Goal: Transaction & Acquisition: Purchase product/service

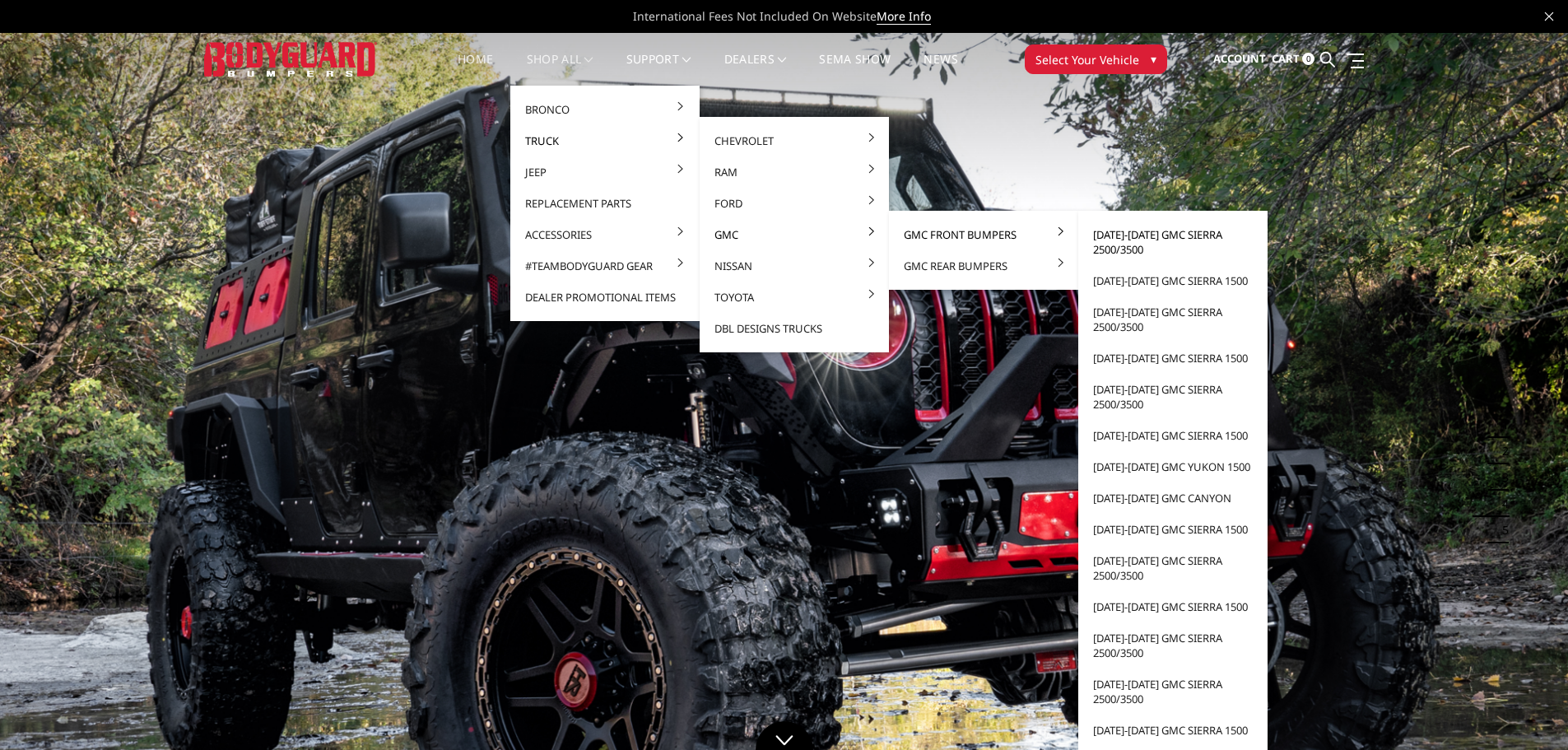
click at [1126, 232] on link "[DATE]-[DATE] GMC Sierra 2500/3500" at bounding box center [1173, 242] width 176 height 46
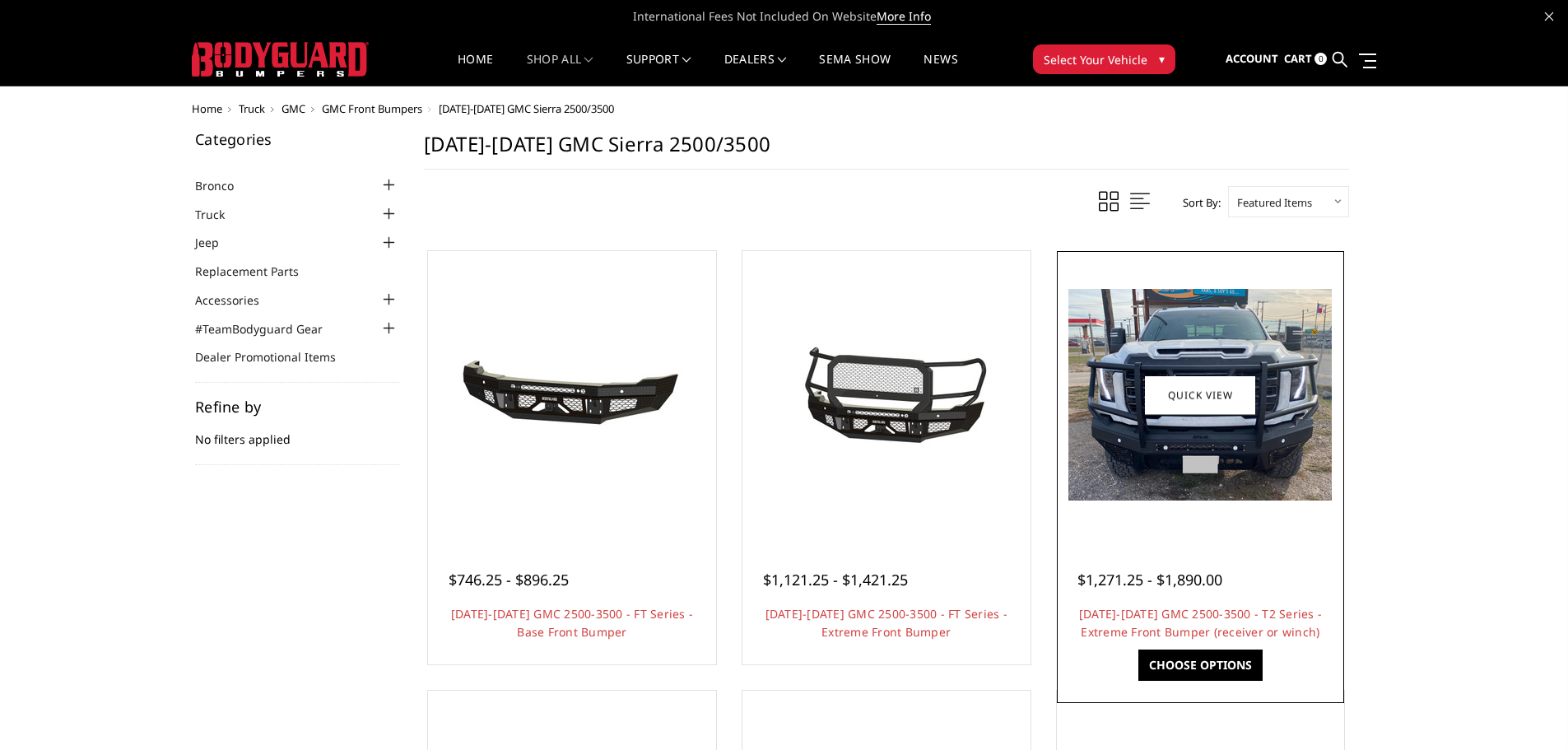
click at [1204, 432] on img at bounding box center [1200, 395] width 263 height 212
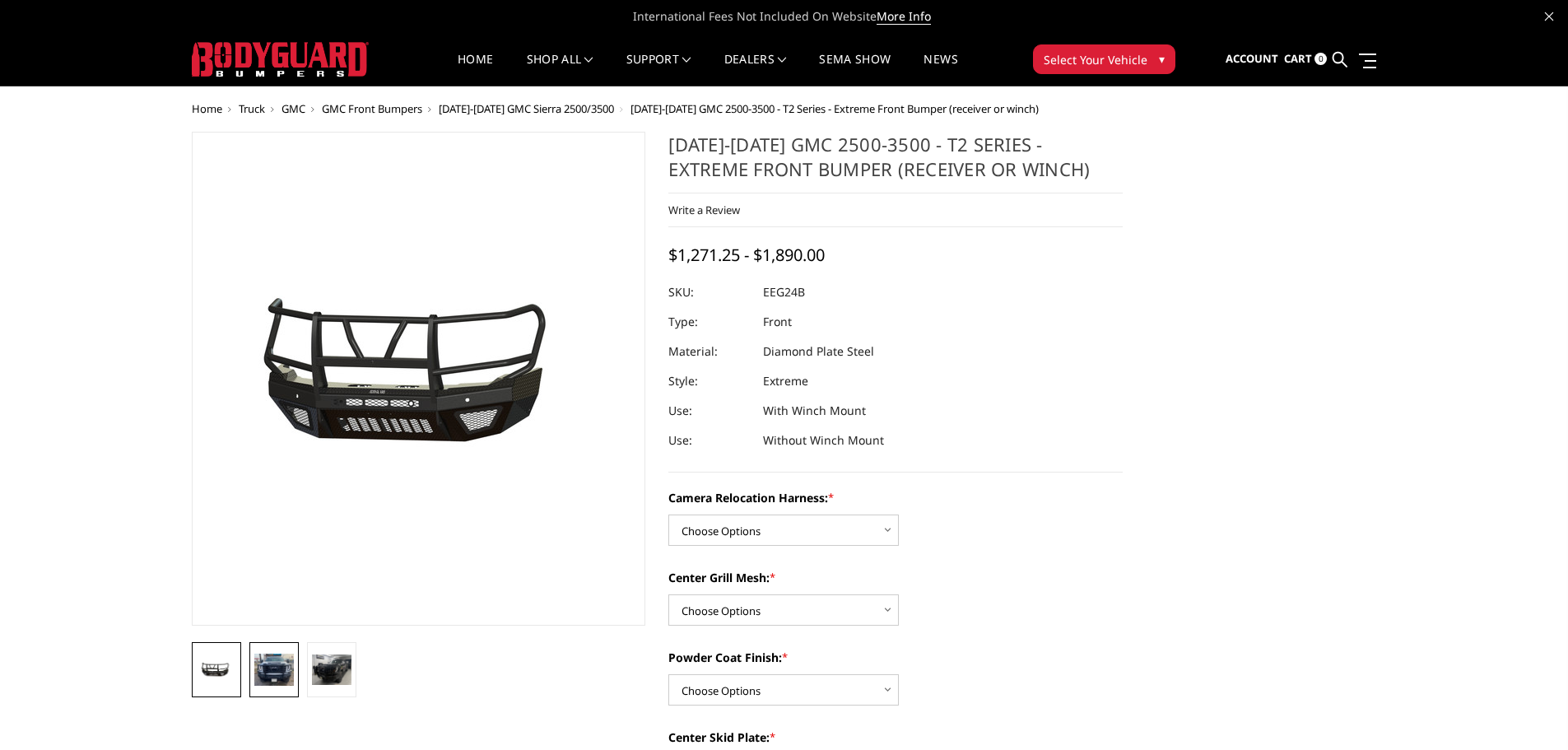
click at [268, 677] on img at bounding box center [274, 670] width 39 height 32
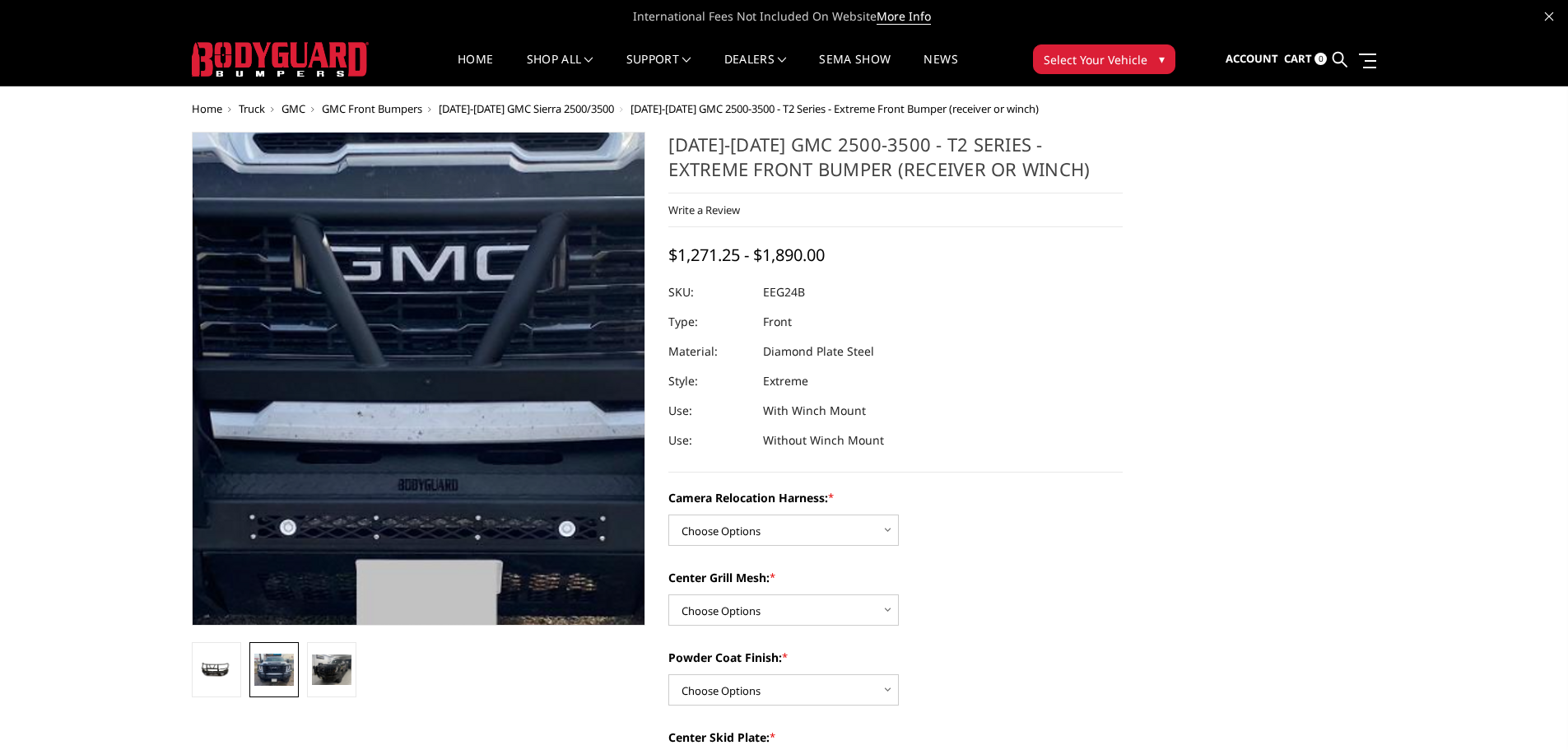
click at [414, 469] on img at bounding box center [425, 315] width 1054 height 846
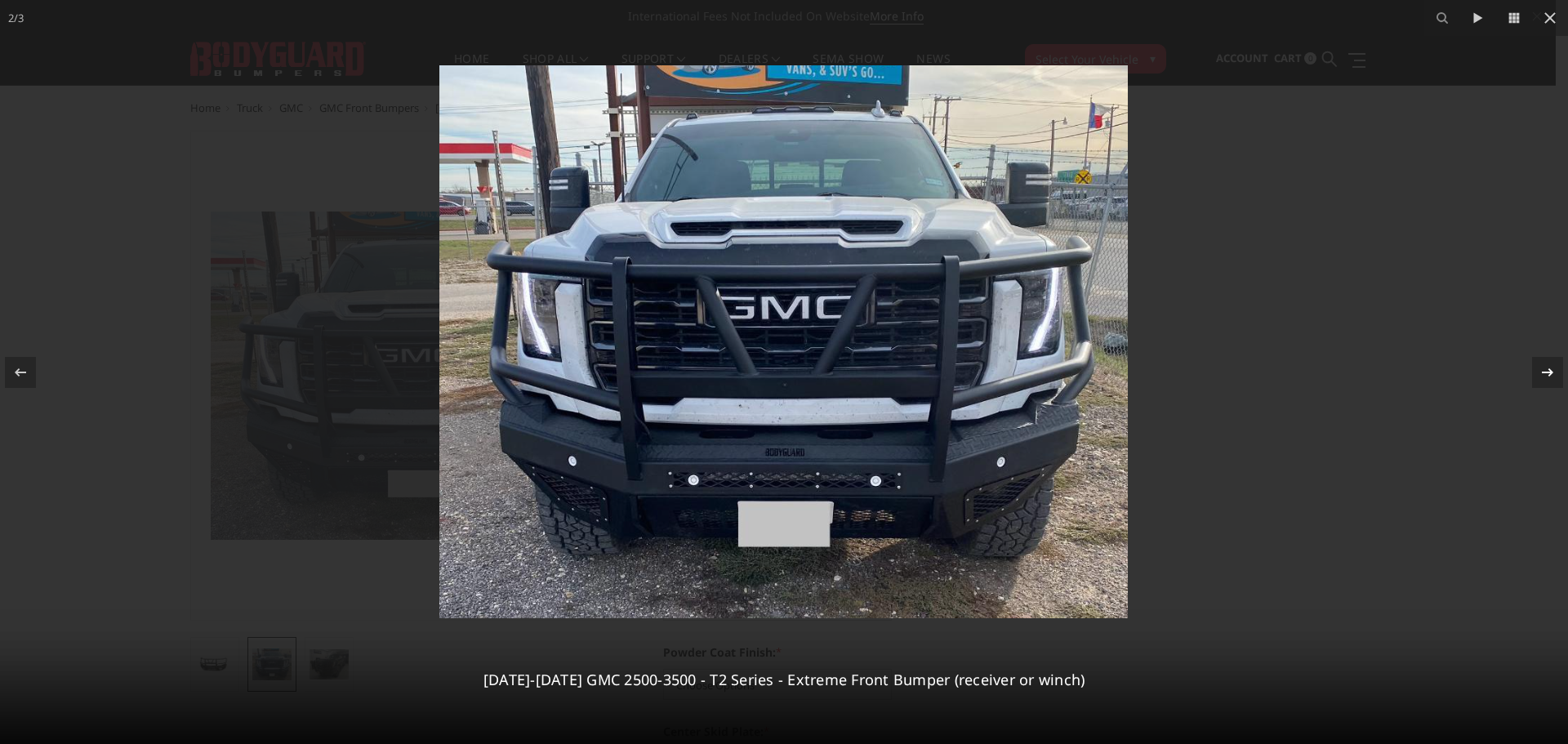
click at [1551, 371] on icon at bounding box center [1548, 371] width 11 height 9
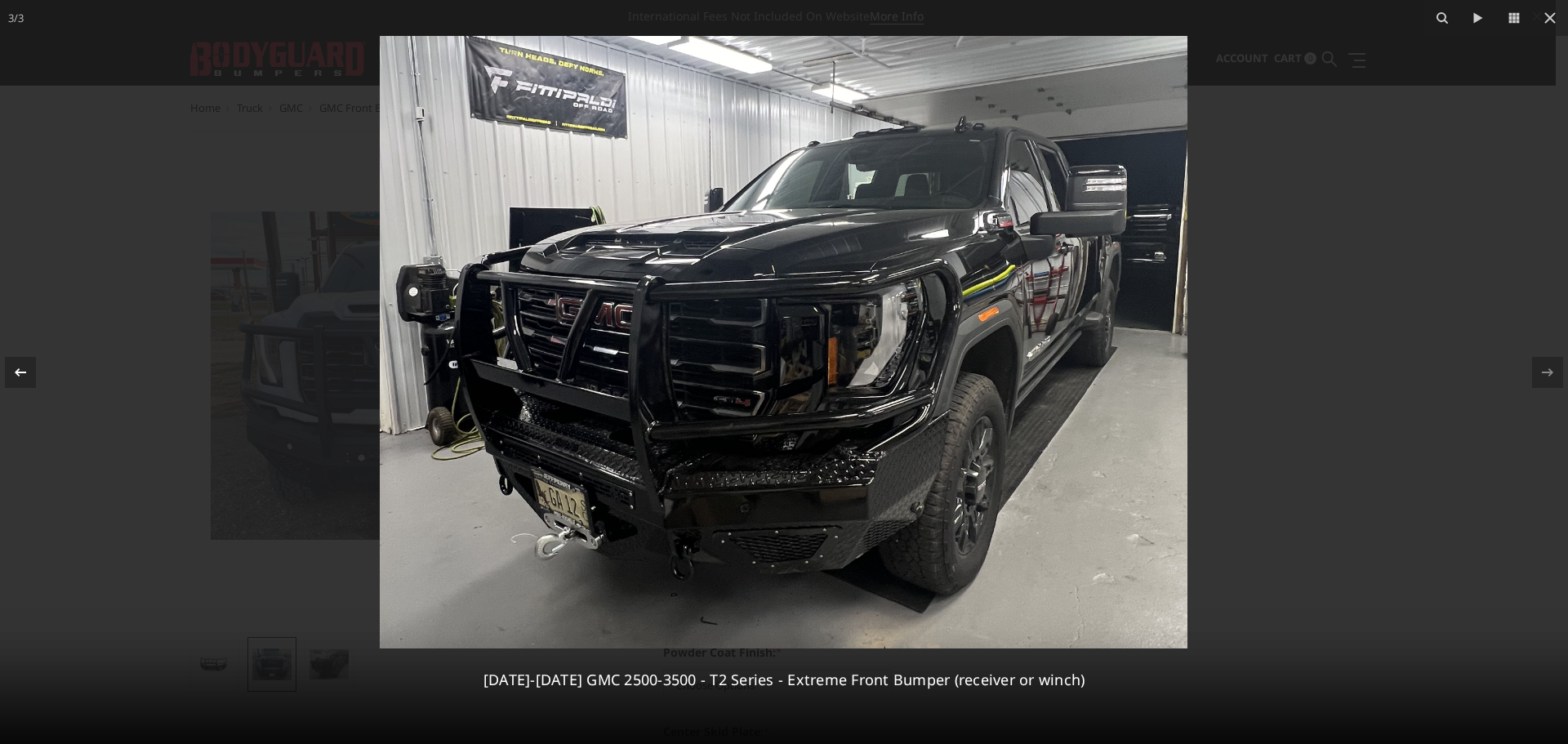
click at [26, 372] on icon at bounding box center [21, 371] width 11 height 9
